Goal: Information Seeking & Learning: Learn about a topic

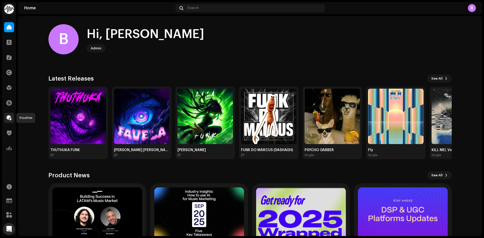
click at [9, 119] on span at bounding box center [9, 118] width 5 height 4
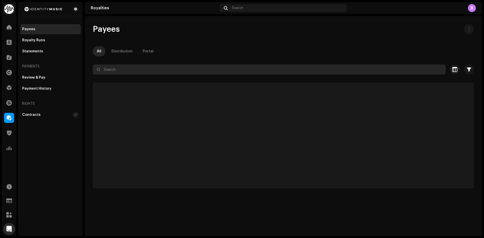
click at [126, 70] on input "text" at bounding box center [269, 70] width 353 height 10
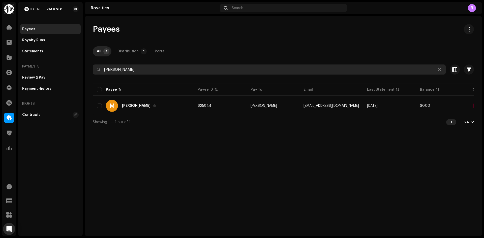
type input "michael d. tidwell"
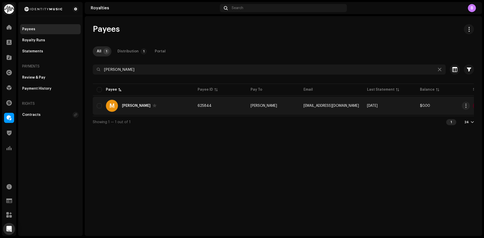
click at [175, 114] on td "M Michael D. Tidwell" at bounding box center [143, 106] width 101 height 18
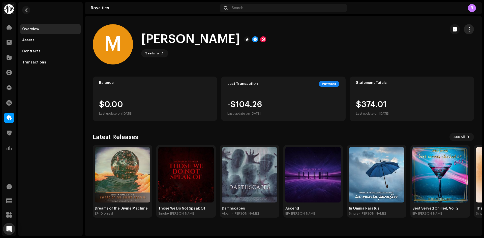
click at [471, 30] on span "button" at bounding box center [469, 29] width 5 height 4
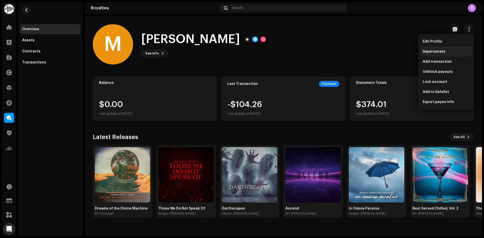
click at [454, 51] on div "Impersonate" at bounding box center [446, 52] width 47 height 4
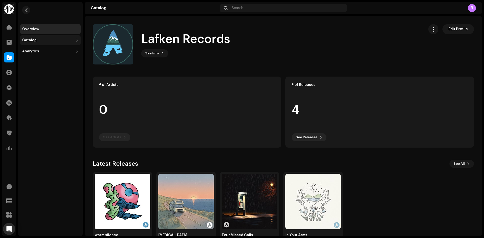
click at [43, 40] on div "Catalog" at bounding box center [47, 40] width 51 height 4
click at [46, 52] on div "Releases" at bounding box center [51, 51] width 54 height 4
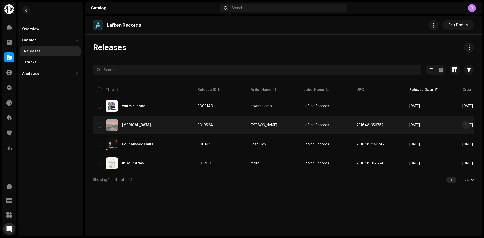
click at [175, 124] on div "[MEDICAL_DATA]" at bounding box center [143, 125] width 93 height 12
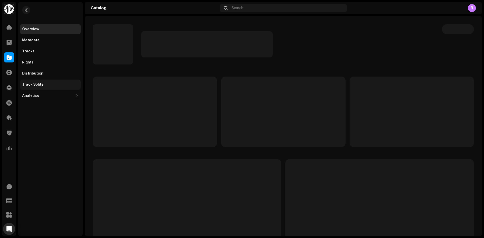
click at [41, 85] on div "Track Splits" at bounding box center [32, 85] width 21 height 4
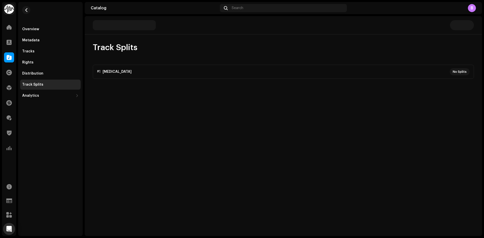
click at [208, 77] on p-accordion "#1 [MEDICAL_DATA] No Splits" at bounding box center [283, 72] width 381 height 14
click at [26, 12] on button "button" at bounding box center [26, 10] width 8 height 8
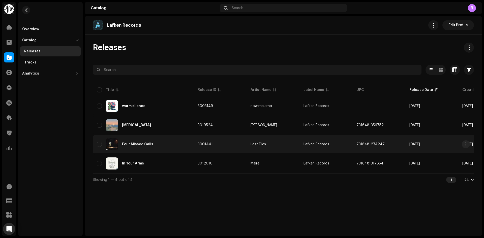
click at [165, 139] on div "Four Missed Calls" at bounding box center [143, 144] width 93 height 12
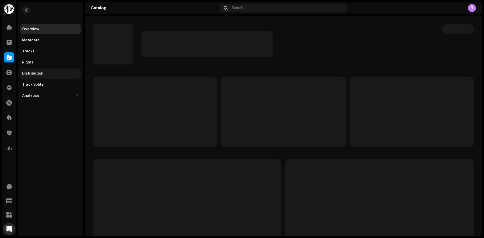
click at [47, 71] on div "Distribution" at bounding box center [50, 74] width 61 height 10
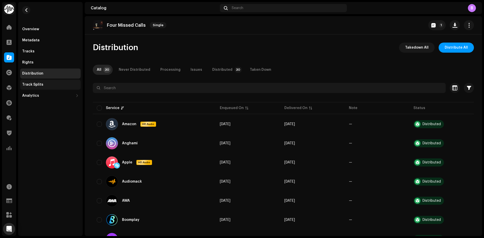
click at [49, 82] on div "Track Splits" at bounding box center [50, 85] width 61 height 10
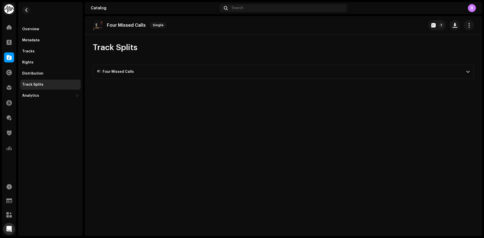
click at [249, 71] on p-accordion-header "#1 Four Missed Calls" at bounding box center [283, 72] width 381 height 14
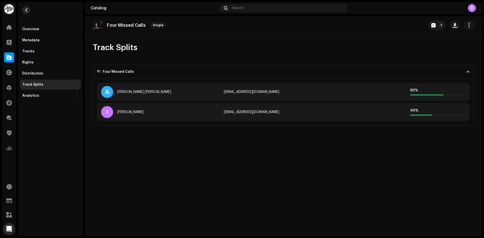
click at [27, 12] on button "button" at bounding box center [26, 10] width 8 height 8
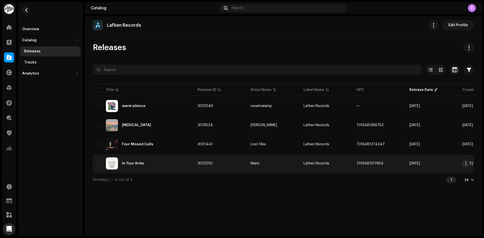
click at [145, 164] on div "In Your Arms" at bounding box center [143, 164] width 93 height 12
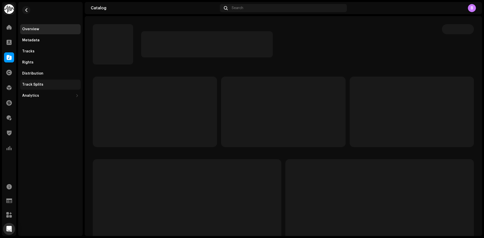
click at [44, 81] on div "Track Splits" at bounding box center [50, 85] width 61 height 10
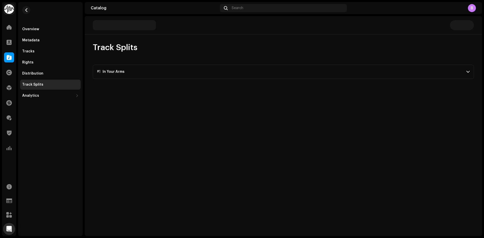
click at [173, 72] on p-accordion-header "#1 In Your Arms" at bounding box center [283, 72] width 381 height 14
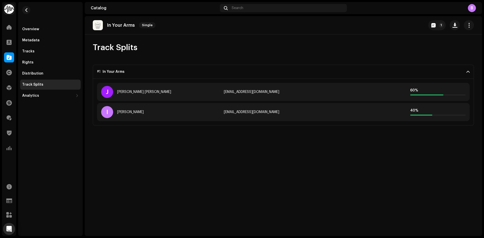
click at [173, 72] on p-accordion-header "#1 In Your Arms" at bounding box center [283, 72] width 381 height 14
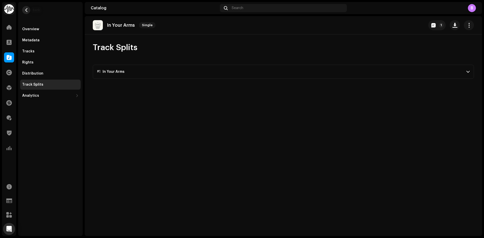
click at [29, 12] on button "button" at bounding box center [26, 10] width 8 height 8
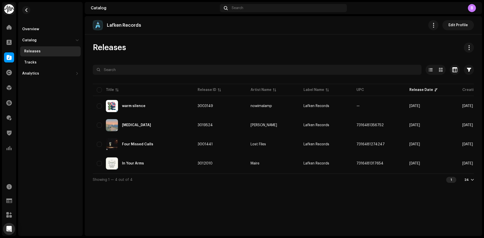
click at [150, 116] on table "Title Release ID Artist Name Label Name UPC Release Date Creation Date Tracks D…" at bounding box center [355, 128] width 525 height 91
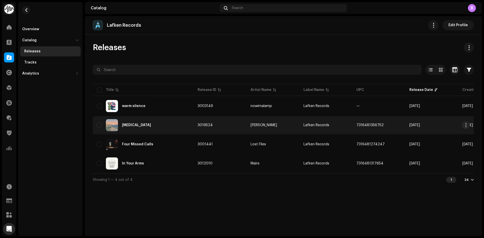
click at [154, 125] on div "[MEDICAL_DATA]" at bounding box center [143, 125] width 93 height 12
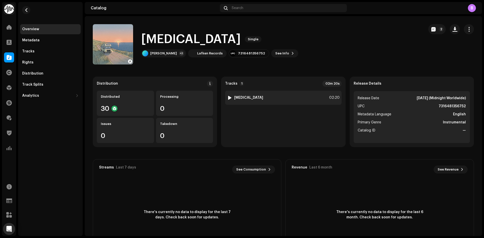
click at [229, 97] on div at bounding box center [230, 98] width 4 height 4
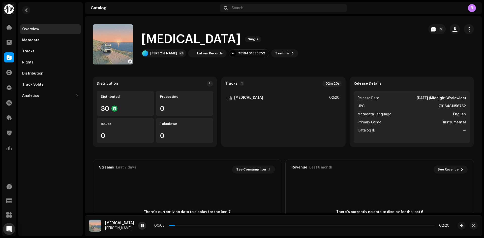
click at [141, 227] on span at bounding box center [142, 226] width 3 height 4
click at [141, 228] on span at bounding box center [142, 226] width 3 height 4
drag, startPoint x: 138, startPoint y: 227, endPoint x: 97, endPoint y: 124, distance: 110.6
click at [138, 227] on div at bounding box center [142, 226] width 8 height 8
click at [10, 91] on div at bounding box center [9, 88] width 10 height 10
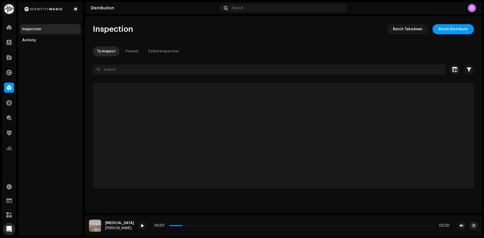
click at [473, 225] on span "button" at bounding box center [473, 226] width 3 height 4
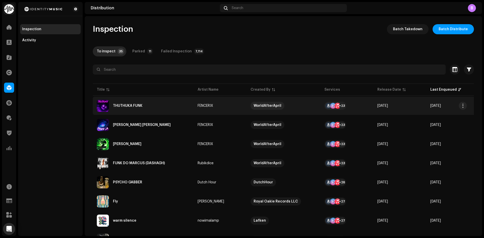
click at [160, 109] on div "THUTHUKA FUNK" at bounding box center [143, 106] width 93 height 12
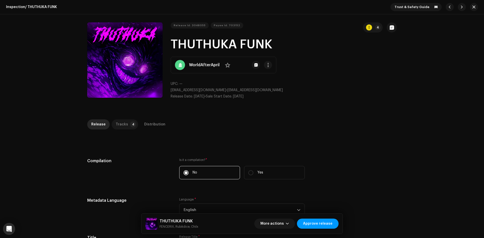
drag, startPoint x: 123, startPoint y: 120, endPoint x: 121, endPoint y: 125, distance: 5.5
click at [121, 125] on div "Tracks" at bounding box center [122, 125] width 12 height 10
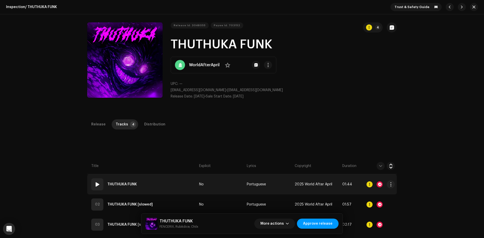
click at [89, 186] on td "01 THUTHUKA FUNK" at bounding box center [142, 185] width 110 height 20
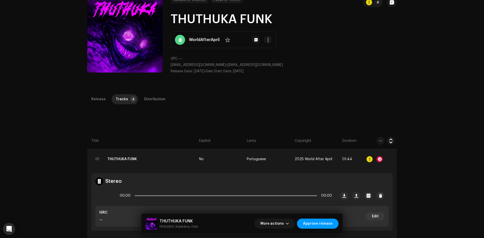
scroll to position [76, 0]
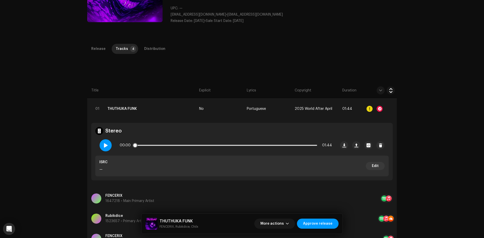
click at [108, 147] on div at bounding box center [106, 145] width 12 height 12
click at [107, 145] on span at bounding box center [105, 146] width 4 height 4
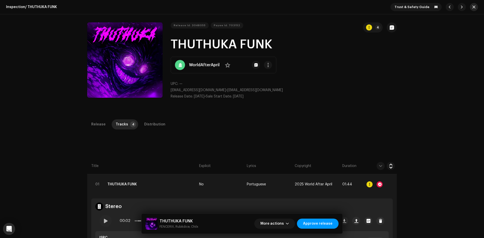
click at [473, 7] on span "button" at bounding box center [474, 7] width 3 height 4
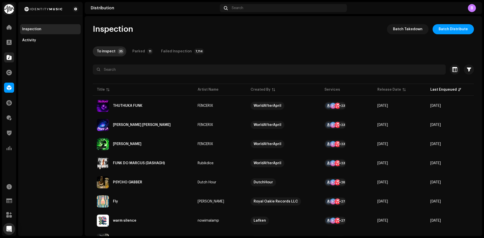
click at [8, 56] on span at bounding box center [9, 57] width 5 height 4
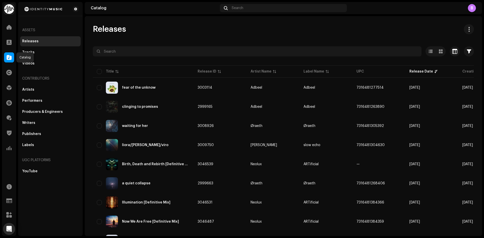
click at [9, 60] on span at bounding box center [9, 57] width 5 height 4
click at [10, 90] on span at bounding box center [9, 88] width 5 height 4
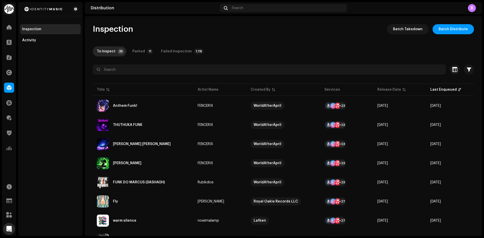
click at [233, 24] on div "Inspection Batch Takedown Batch Distribute" at bounding box center [283, 29] width 381 height 10
drag, startPoint x: 232, startPoint y: 29, endPoint x: 217, endPoint y: 35, distance: 16.1
